Goal: Communication & Community: Answer question/provide support

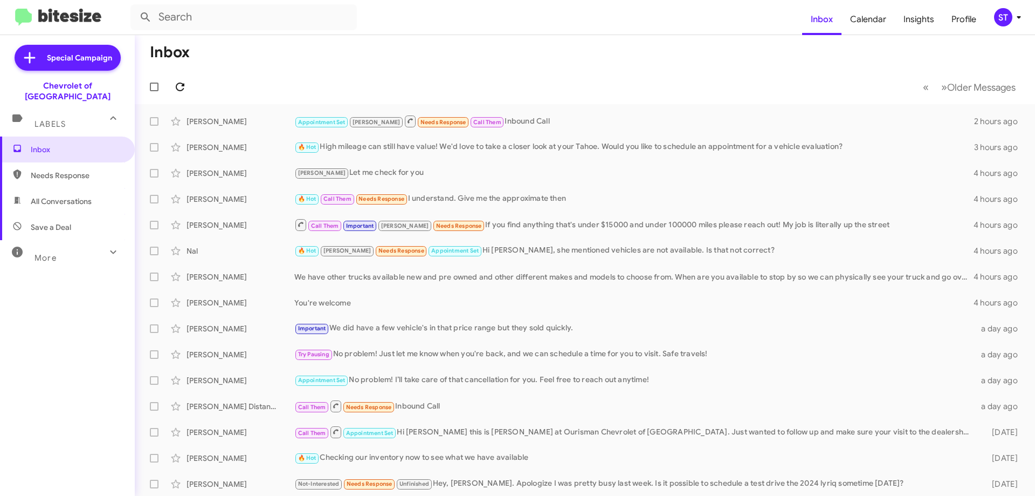
click at [182, 94] on button at bounding box center [180, 87] width 22 height 22
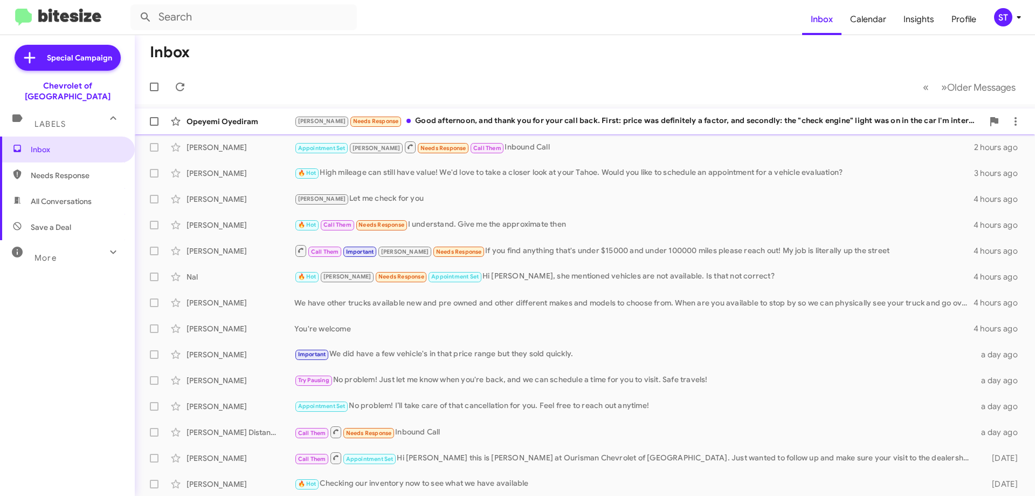
click at [432, 126] on div "[PERSON_NAME] Needs Response Good afternoon, and thank you for your call back. …" at bounding box center [638, 121] width 689 height 12
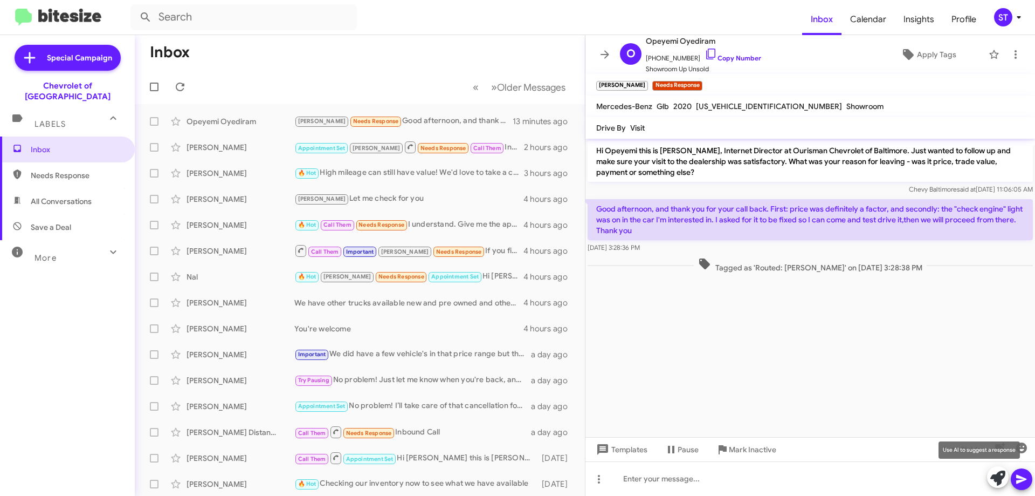
click at [1003, 476] on icon at bounding box center [998, 477] width 15 height 15
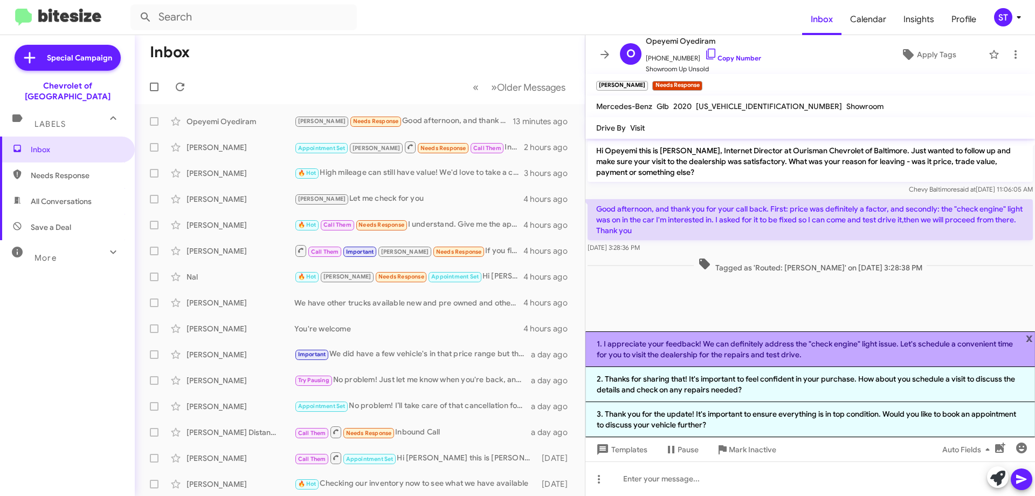
click at [643, 351] on li "1. I appreciate your feedback! We can definitely address the "check engine" lig…" at bounding box center [811, 349] width 450 height 36
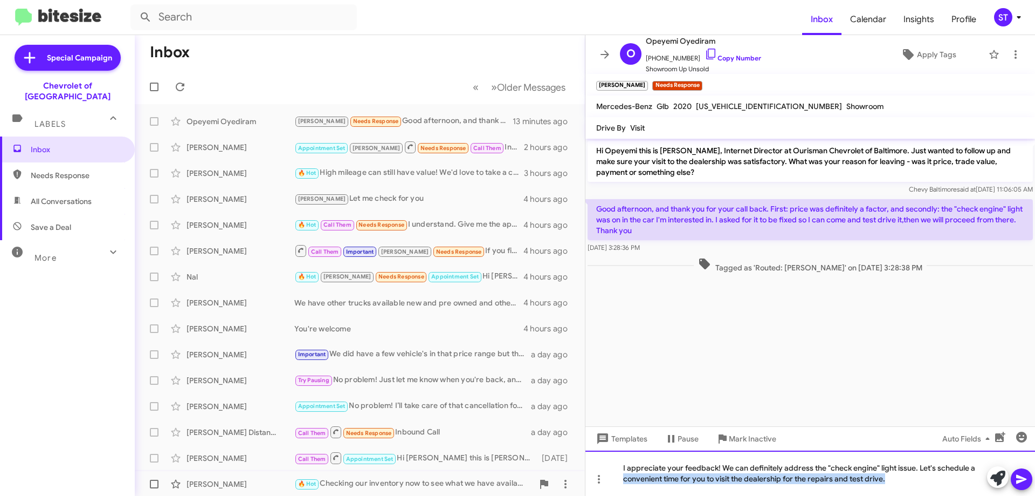
drag, startPoint x: 893, startPoint y: 479, endPoint x: 438, endPoint y: 481, distance: 455.6
click at [436, 483] on div "Inbox « Previous » Next Older Messages Opeyemi Oyediram [PERSON_NAME] Needs Res…" at bounding box center [585, 265] width 900 height 460
click at [999, 477] on icon at bounding box center [998, 477] width 15 height 15
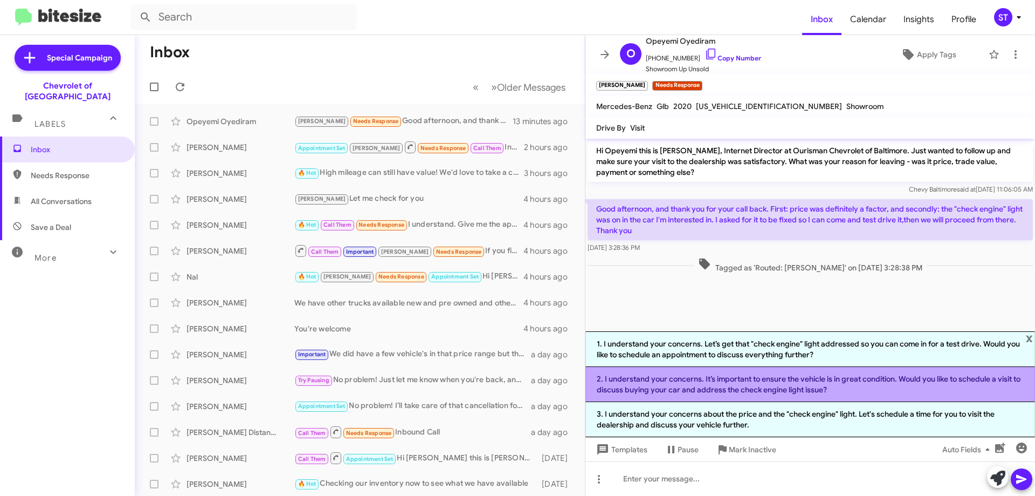
click at [778, 389] on li "2. I understand your concerns. It’s important to ensure the vehicle is in great…" at bounding box center [811, 384] width 450 height 35
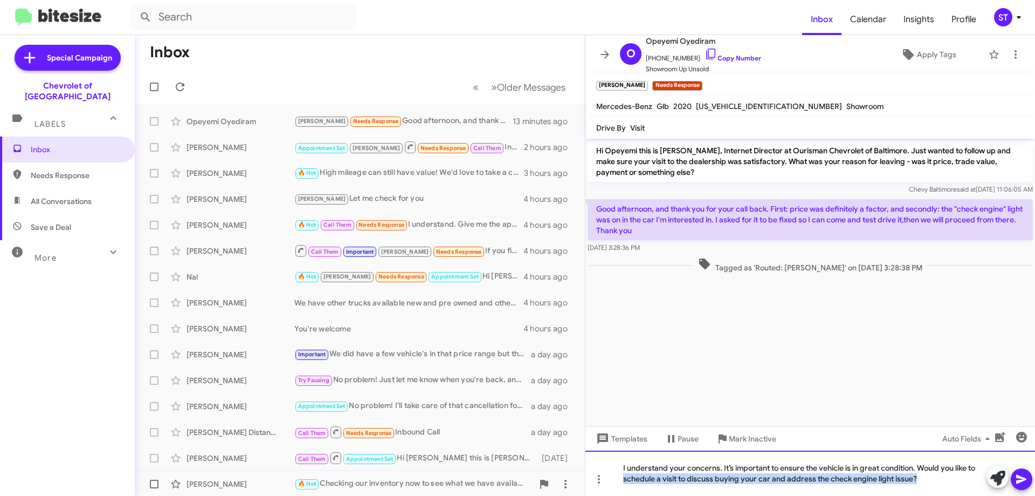
drag, startPoint x: 933, startPoint y: 480, endPoint x: 501, endPoint y: 473, distance: 432.5
click at [501, 473] on div "Inbox « Previous » Next Older Messages Opeyemi Oyediram [PERSON_NAME] Needs Res…" at bounding box center [585, 265] width 900 height 460
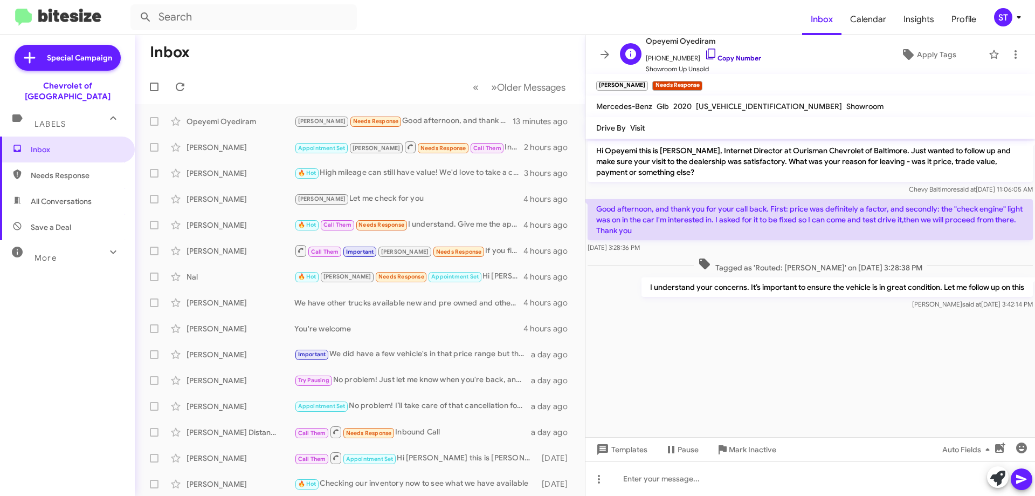
click at [705, 53] on icon at bounding box center [711, 53] width 13 height 13
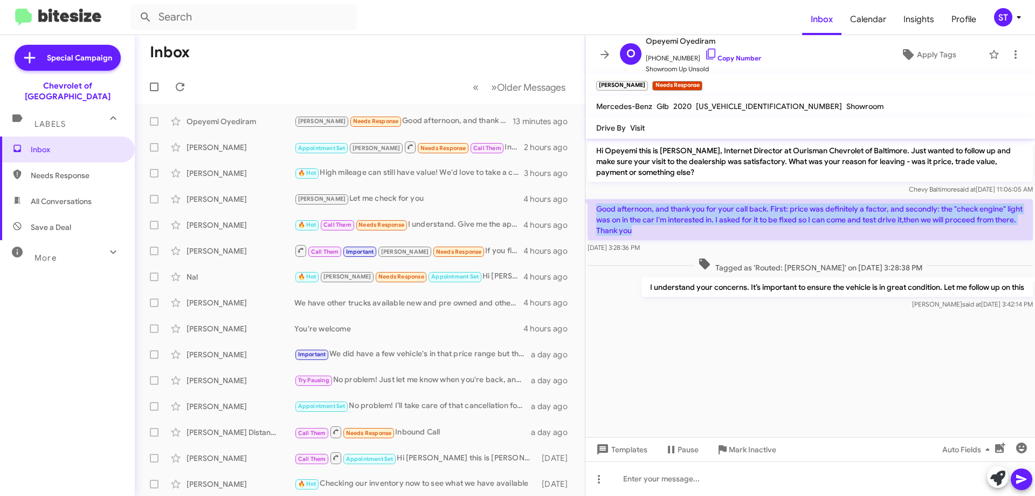
drag, startPoint x: 593, startPoint y: 208, endPoint x: 661, endPoint y: 231, distance: 71.6
click at [661, 231] on p "Good afternoon, and thank you for your call back. First: price was definitely a…" at bounding box center [810, 219] width 445 height 41
copy p "Good afternoon, and thank you for your call back. First: price was definitely a…"
click at [181, 87] on icon at bounding box center [180, 86] width 13 height 13
